Goal: Task Accomplishment & Management: Manage account settings

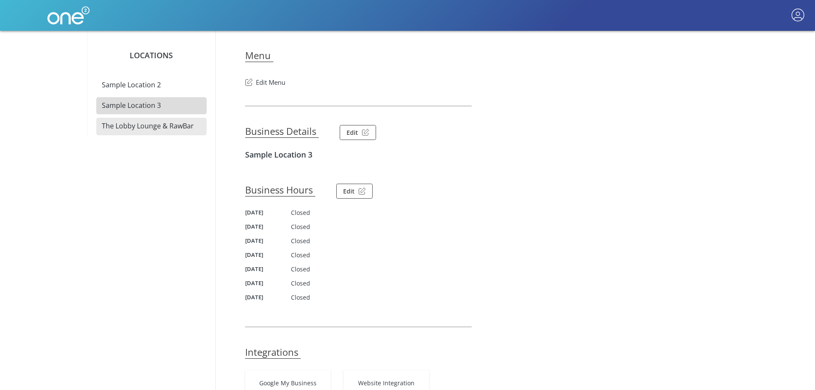
click at [154, 126] on span "The Lobby Lounge & RawBar" at bounding box center [148, 125] width 92 height 9
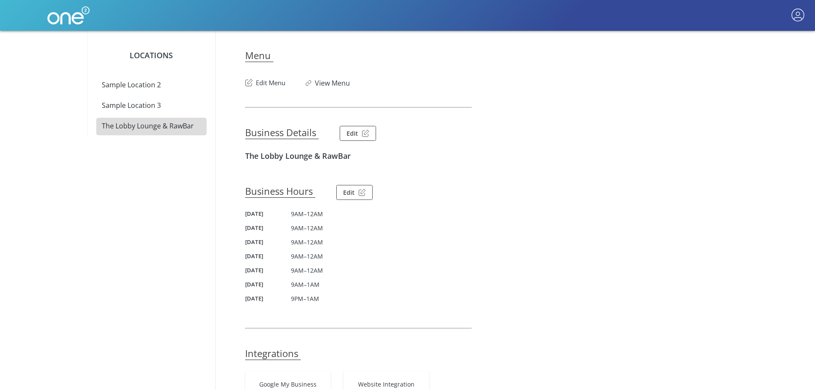
click at [785, 14] on nav at bounding box center [407, 15] width 815 height 31
click at [792, 19] on button "button" at bounding box center [797, 15] width 16 height 16
click at [760, 58] on link "Help" at bounding box center [766, 55] width 86 height 20
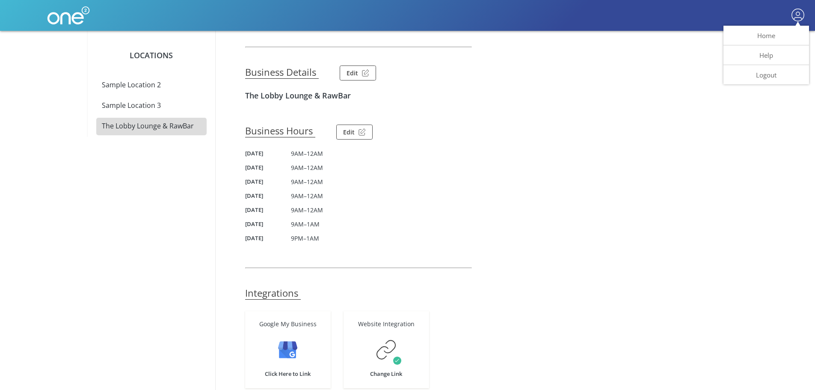
scroll to position [91, 0]
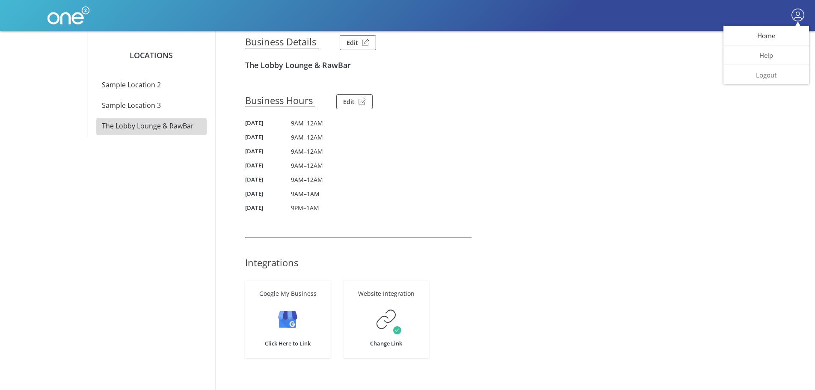
click at [775, 37] on button "Home" at bounding box center [766, 36] width 86 height 20
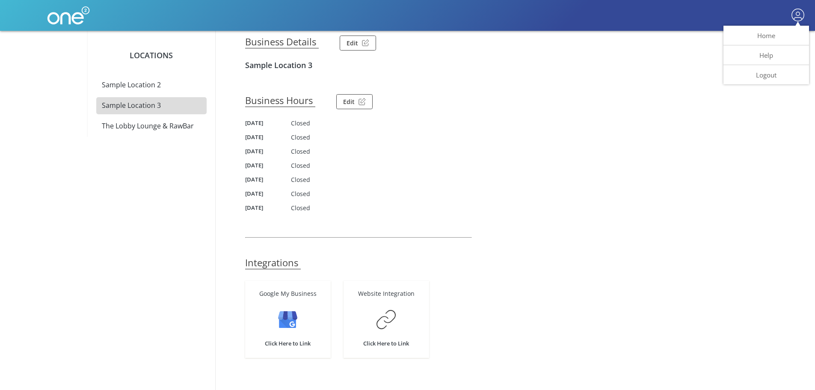
click at [103, 125] on div at bounding box center [407, 195] width 815 height 390
click at [154, 122] on span "The Lobby Lounge & RawBar" at bounding box center [148, 125] width 92 height 9
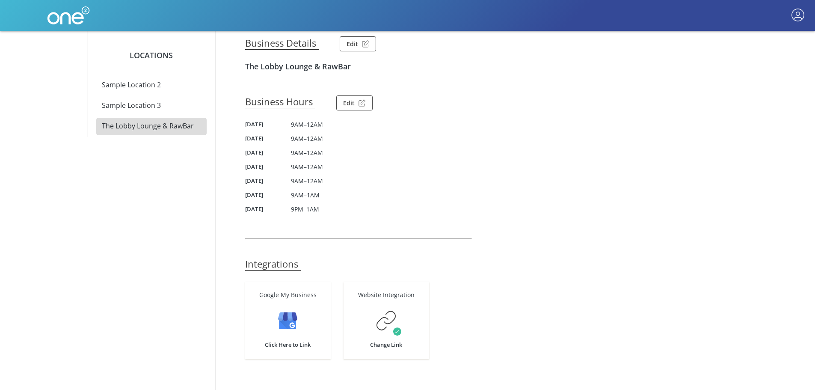
scroll to position [91, 0]
click at [357, 46] on button "Edit" at bounding box center [358, 42] width 37 height 15
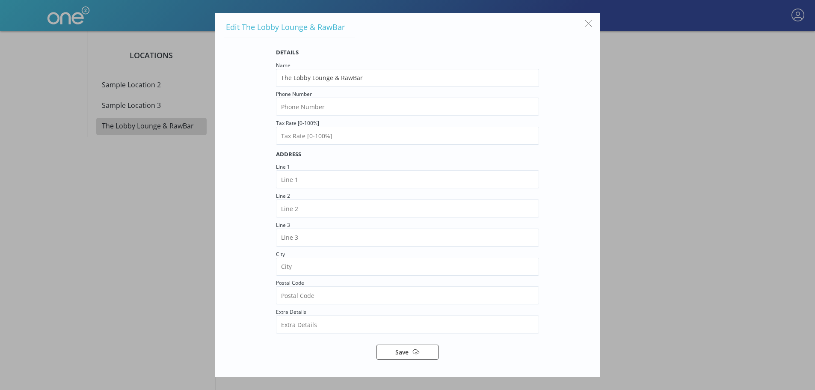
click at [679, 168] on div at bounding box center [407, 195] width 815 height 390
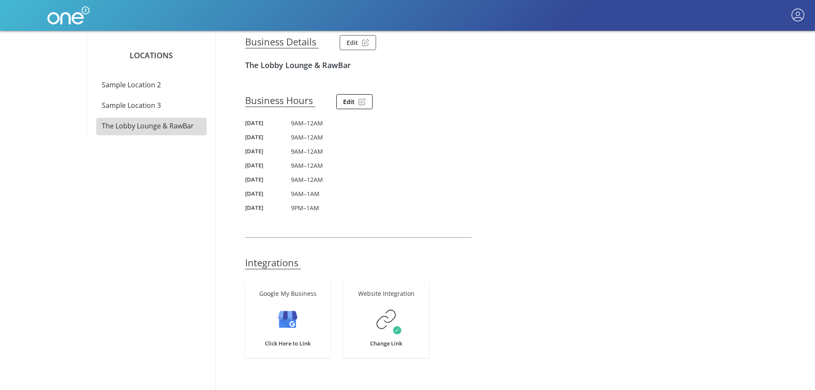
click at [358, 102] on img "button" at bounding box center [361, 101] width 7 height 7
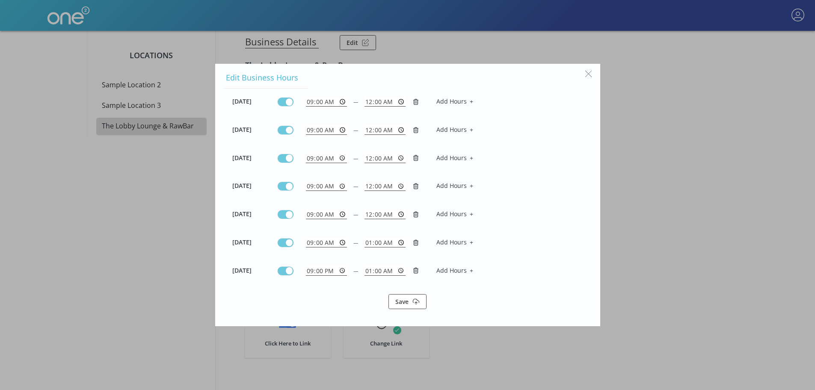
click at [707, 185] on div at bounding box center [407, 195] width 815 height 390
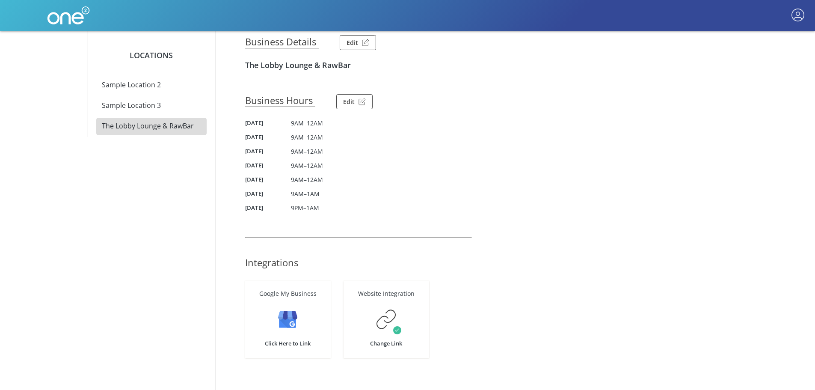
click at [148, 124] on span "The Lobby Lounge & RawBar" at bounding box center [148, 125] width 92 height 9
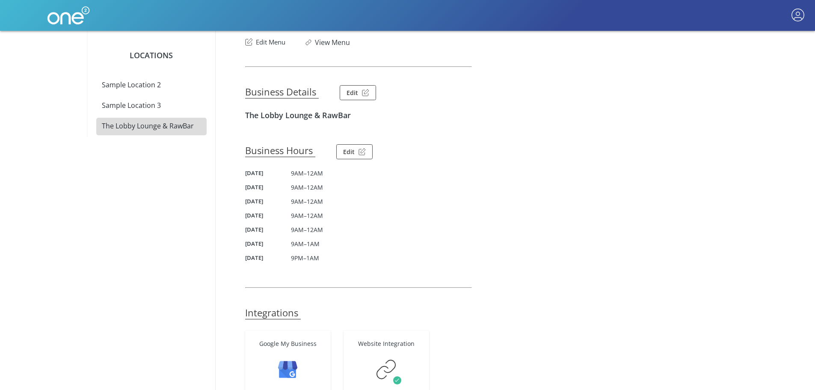
scroll to position [0, 0]
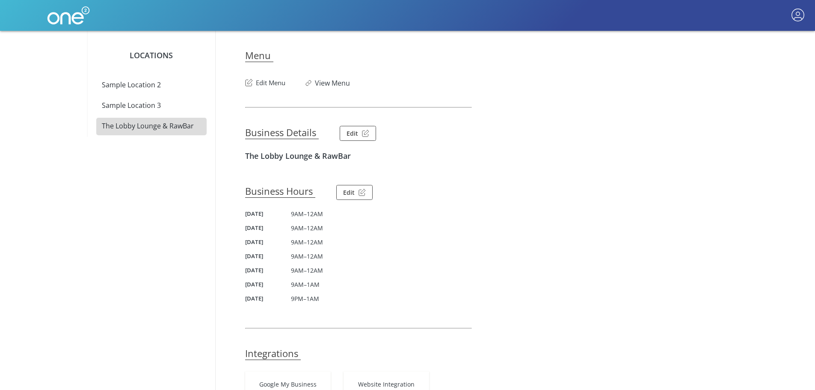
click at [261, 82] on button "Edit Menu" at bounding box center [265, 81] width 41 height 14
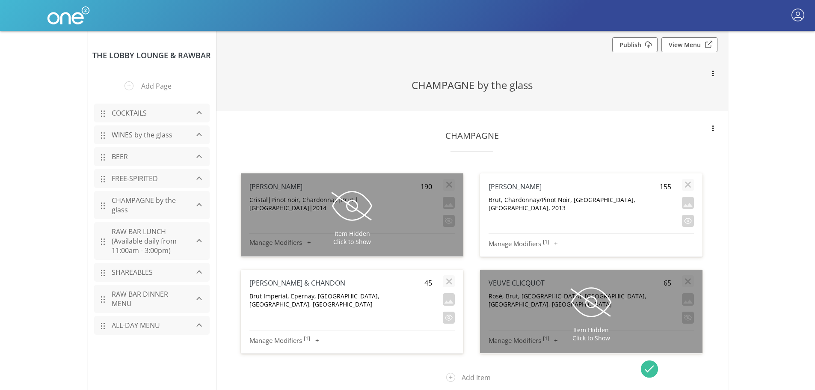
click at [65, 20] on img at bounding box center [68, 15] width 43 height 31
